Goal: Navigation & Orientation: Find specific page/section

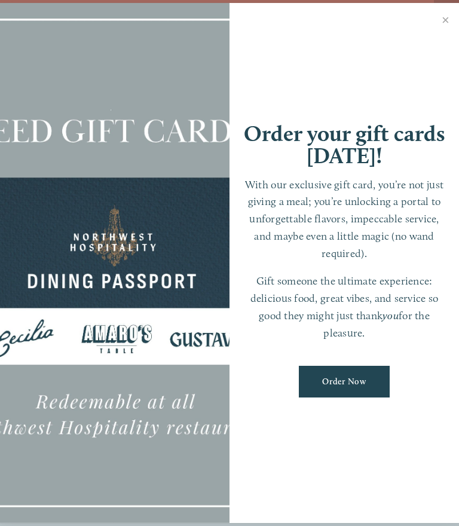
click at [444, 20] on link "Close" at bounding box center [445, 21] width 23 height 33
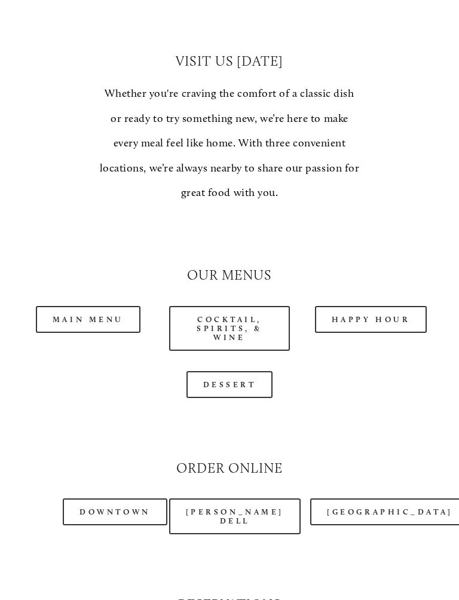
scroll to position [906, 0]
click at [101, 306] on link "Main Menu" at bounding box center [88, 319] width 105 height 27
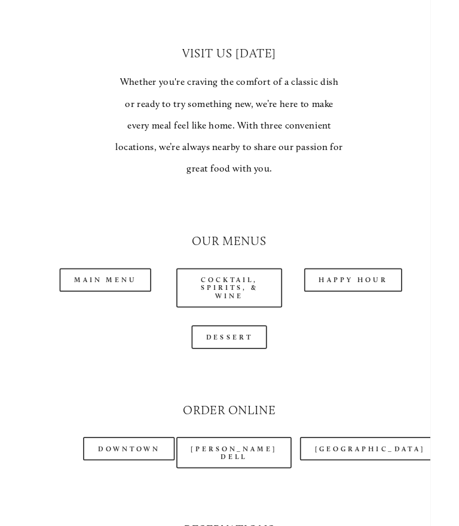
scroll to position [947, 0]
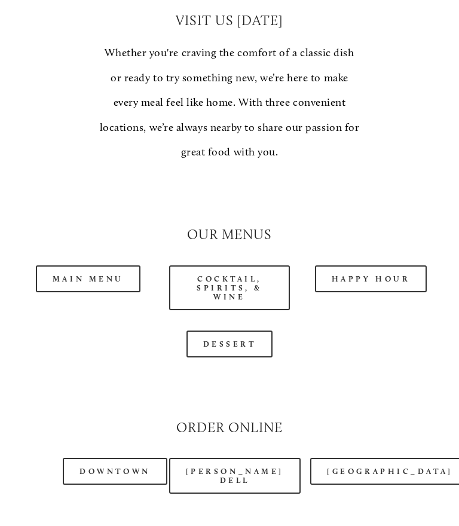
click at [385, 266] on link "Happy Hour" at bounding box center [371, 279] width 112 height 27
click at [108, 266] on link "Main Menu" at bounding box center [88, 279] width 105 height 27
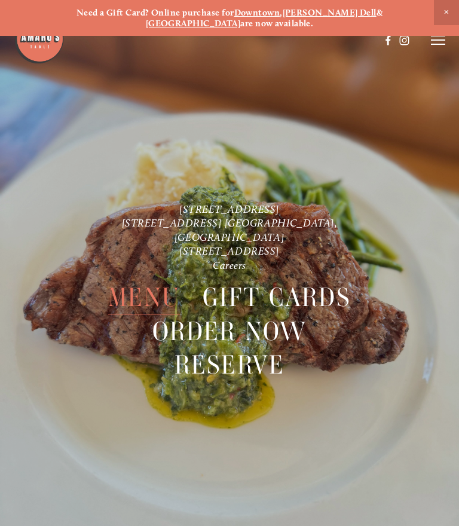
click at [145, 285] on span "Menu" at bounding box center [144, 297] width 72 height 33
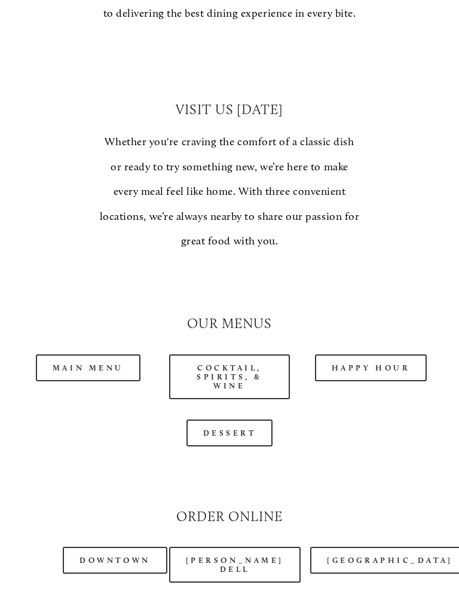
scroll to position [858, 0]
click at [99, 355] on link "Main Menu" at bounding box center [88, 368] width 105 height 27
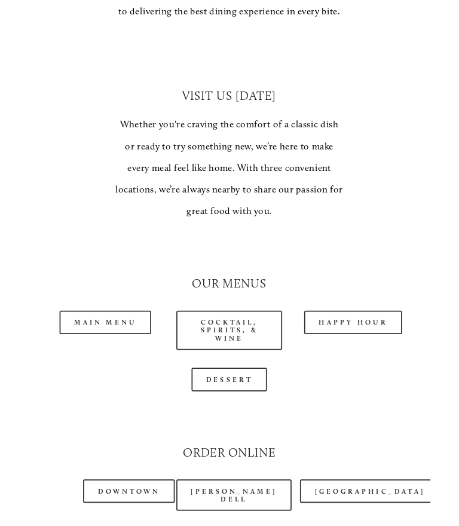
scroll to position [898, 0]
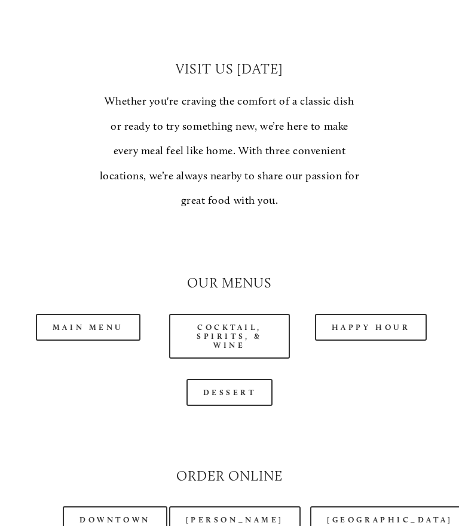
click at [90, 314] on link "Main Menu" at bounding box center [88, 327] width 105 height 27
